Goal: Communication & Community: Connect with others

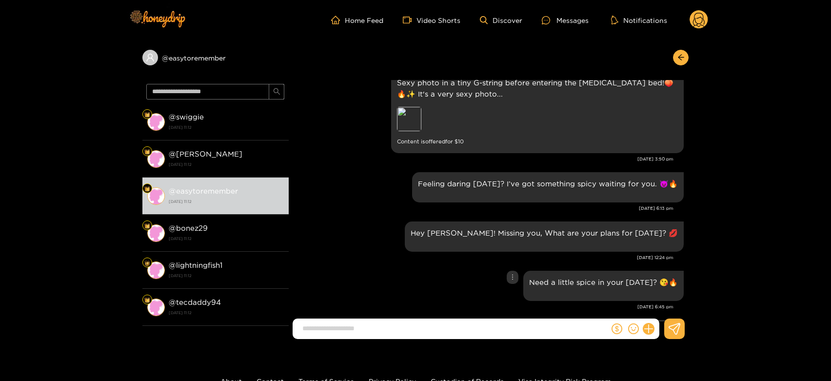
scroll to position [1258, 0]
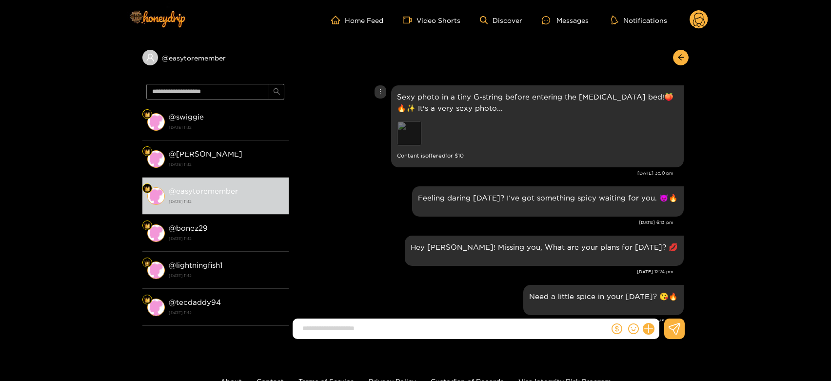
click at [412, 134] on div "Preview" at bounding box center [409, 133] width 24 height 24
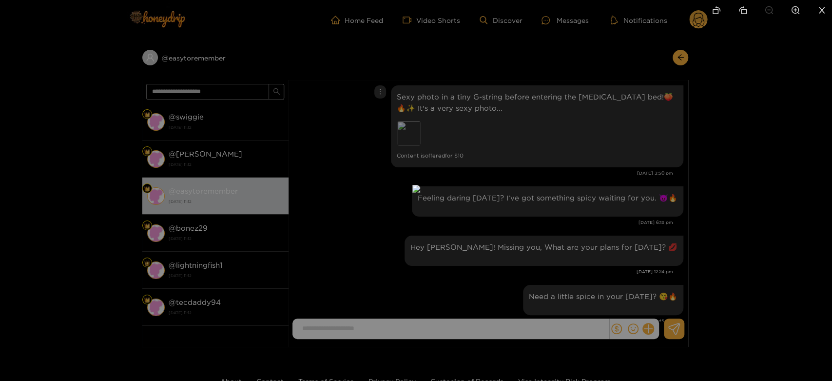
click at [633, 194] on div at bounding box center [416, 190] width 832 height 381
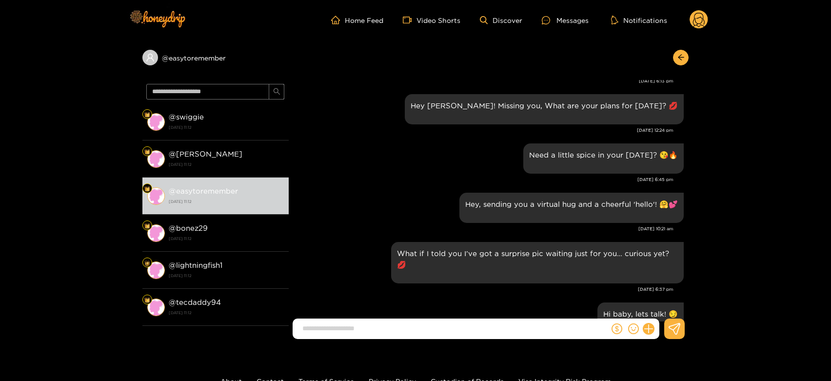
scroll to position [1529, 0]
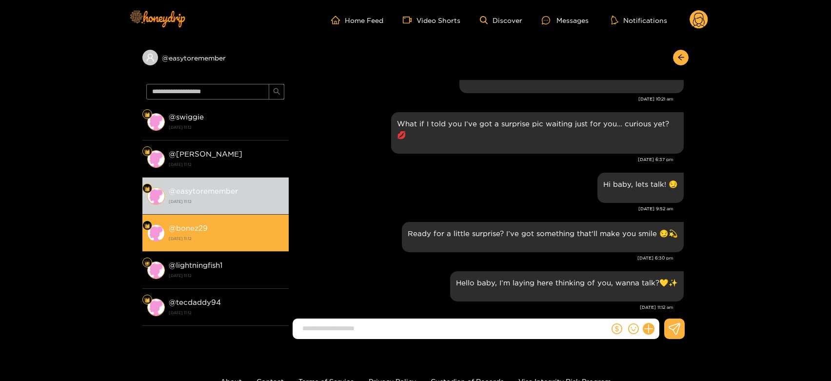
click at [181, 221] on li "@ bonez29 [DATE] 11:12" at bounding box center [215, 233] width 146 height 37
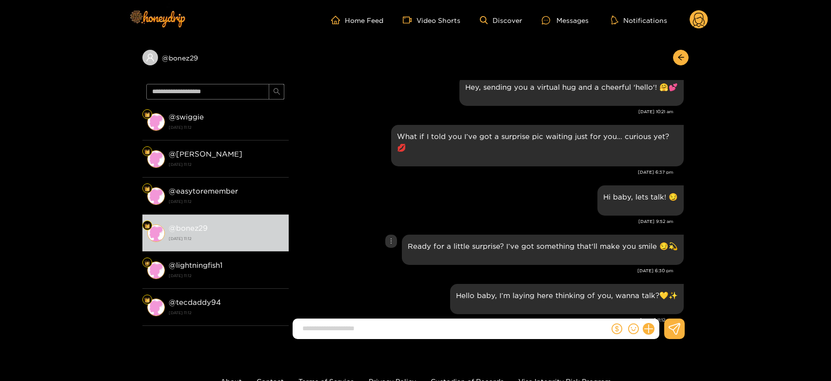
scroll to position [1510, 0]
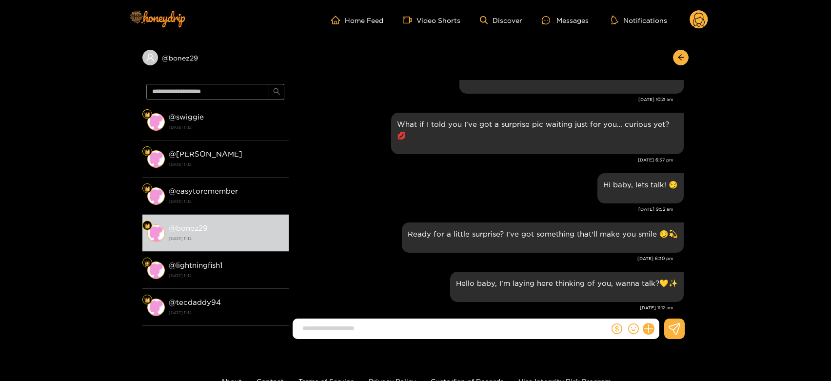
click at [705, 20] on circle at bounding box center [698, 19] width 19 height 19
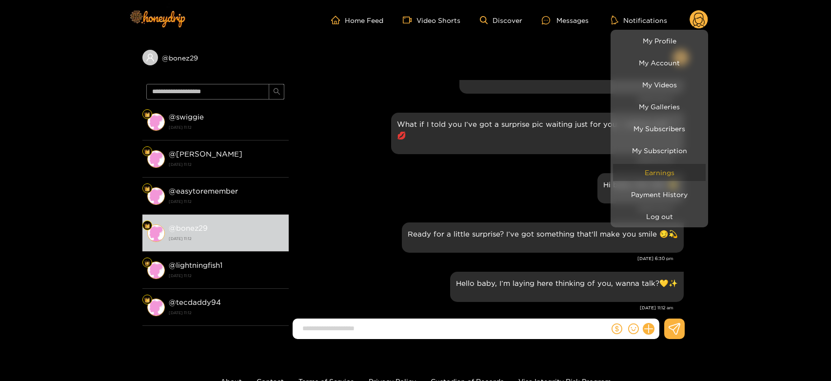
click at [641, 177] on link "Earnings" at bounding box center [659, 172] width 93 height 17
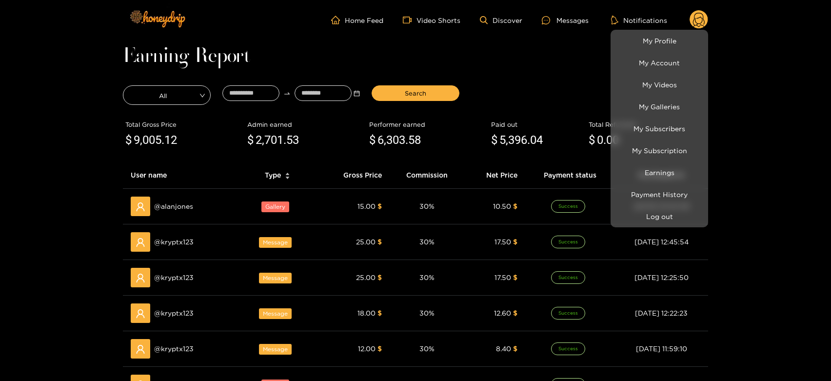
click at [182, 244] on div at bounding box center [415, 190] width 831 height 381
click at [182, 244] on span "@ kryptx123" at bounding box center [173, 241] width 39 height 11
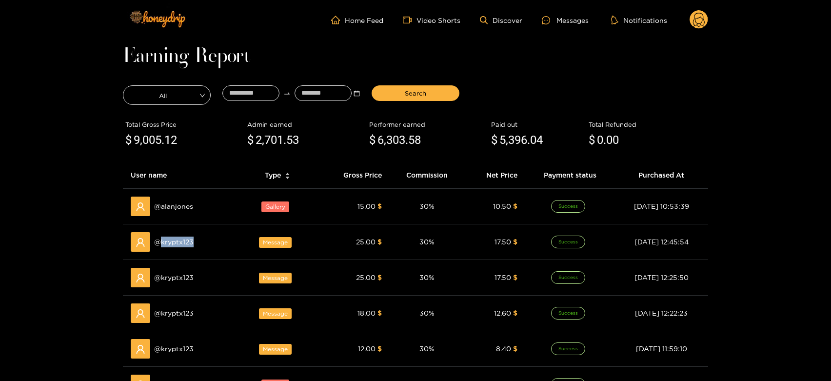
copy span "kryptx123"
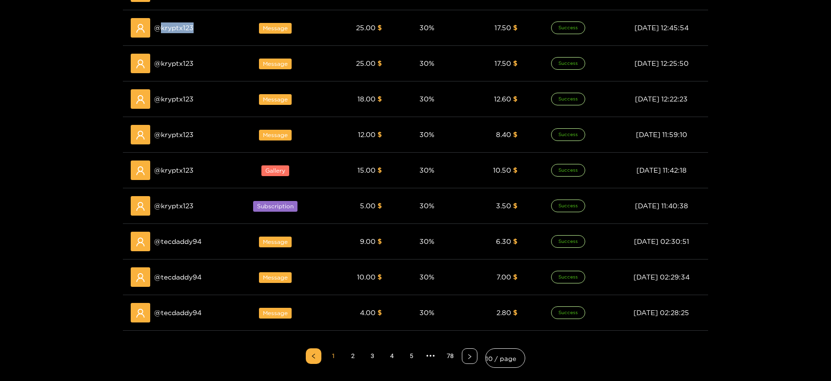
scroll to position [216, 0]
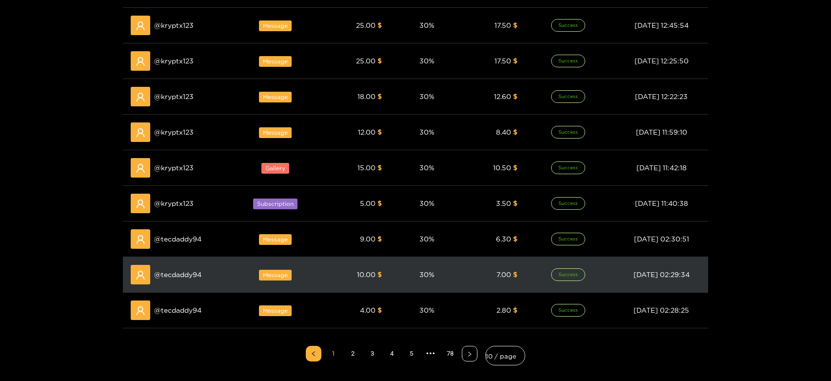
click at [179, 283] on div "@ tecdaddy94" at bounding box center [179, 275] width 97 height 20
copy span "tecdaddy94"
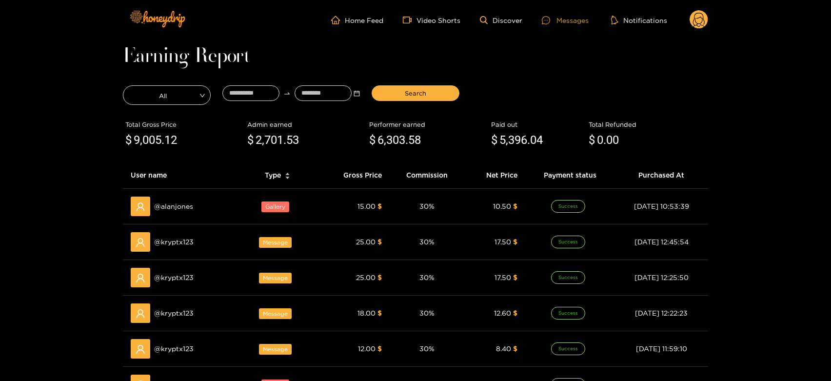
drag, startPoint x: 580, startPoint y: 22, endPoint x: 546, endPoint y: 33, distance: 35.8
click at [580, 22] on div "Messages" at bounding box center [565, 20] width 47 height 11
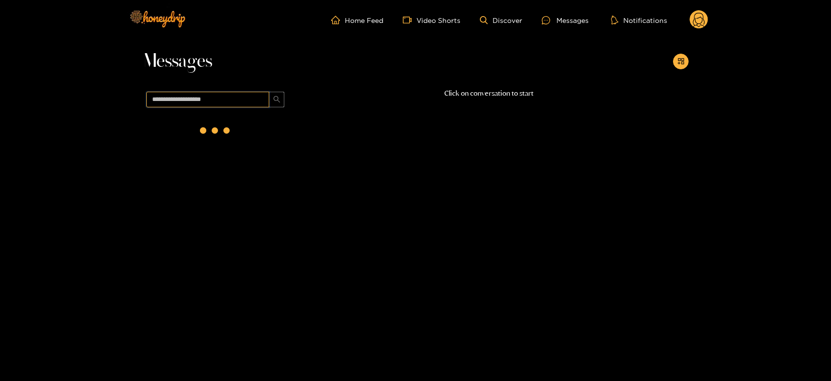
click at [250, 106] on input "text" at bounding box center [207, 100] width 123 height 16
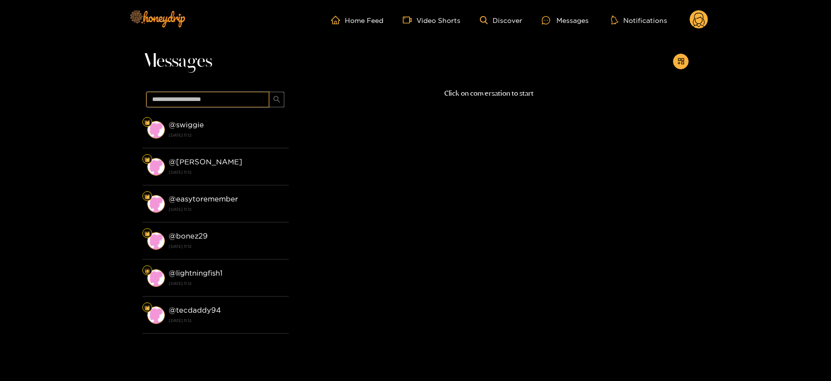
paste input "**********"
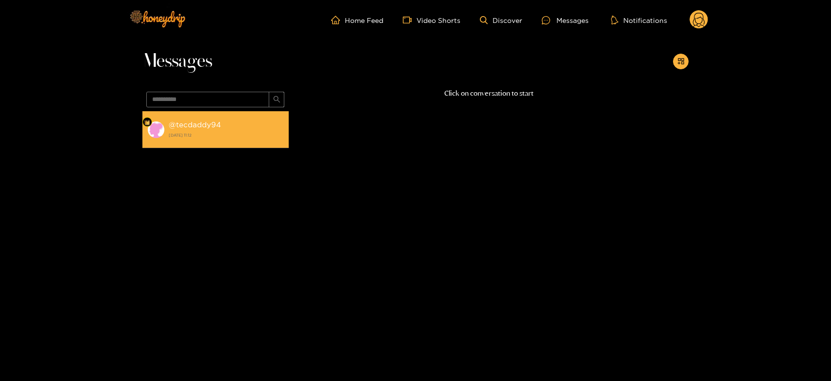
click at [227, 120] on div "@ tecdaddy94 [DATE] 11:12" at bounding box center [226, 129] width 115 height 22
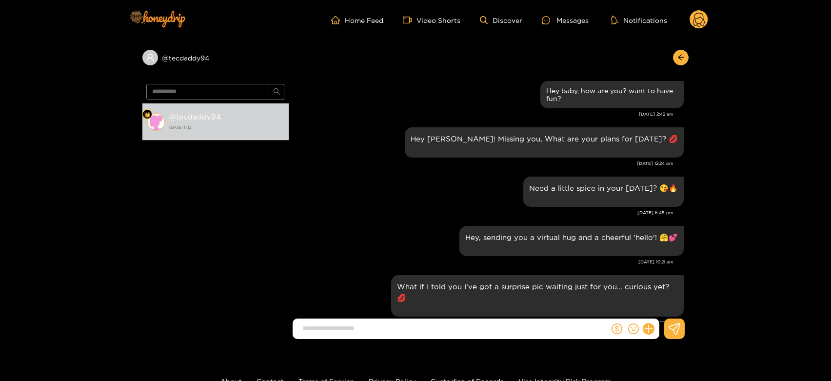
scroll to position [1548, 0]
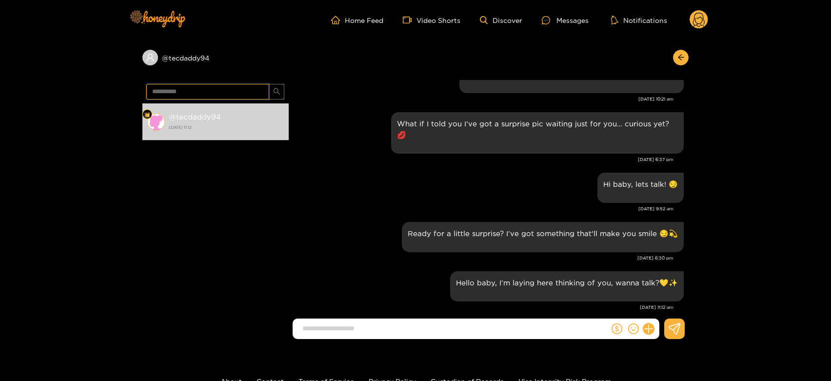
click at [218, 85] on input "**********" at bounding box center [207, 92] width 123 height 16
paste input "text"
type input "*********"
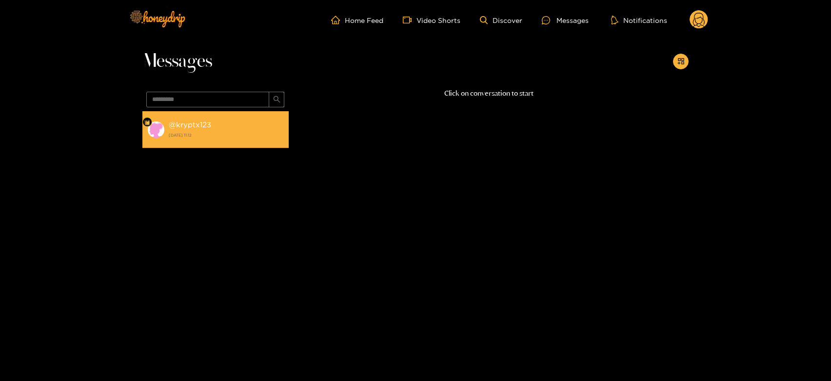
click at [228, 146] on li "@ kryptx123 [DATE] 11:12" at bounding box center [215, 129] width 146 height 37
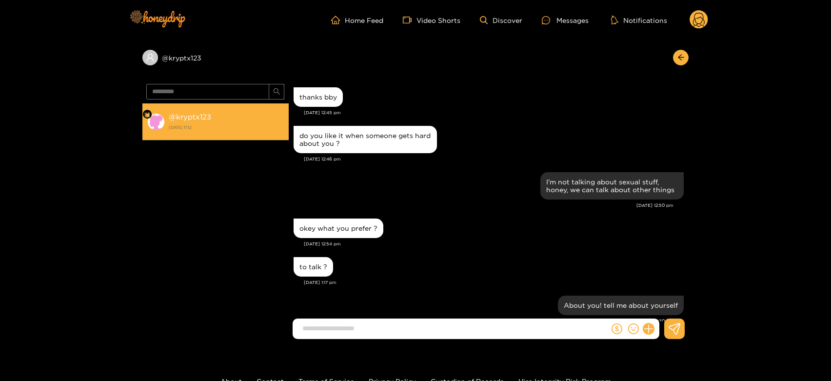
scroll to position [990, 0]
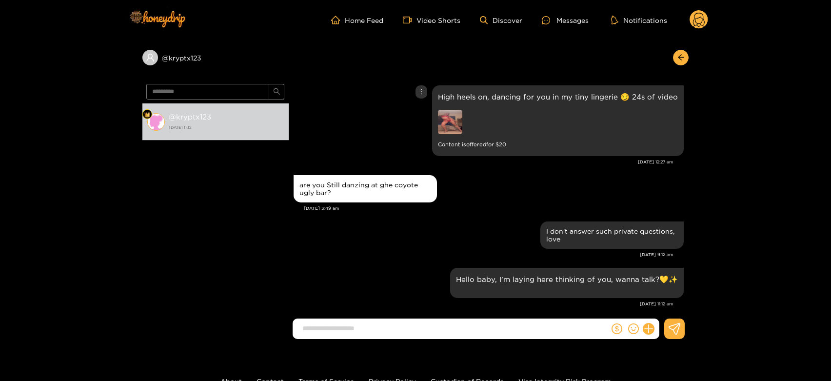
click at [450, 118] on img at bounding box center [450, 122] width 24 height 24
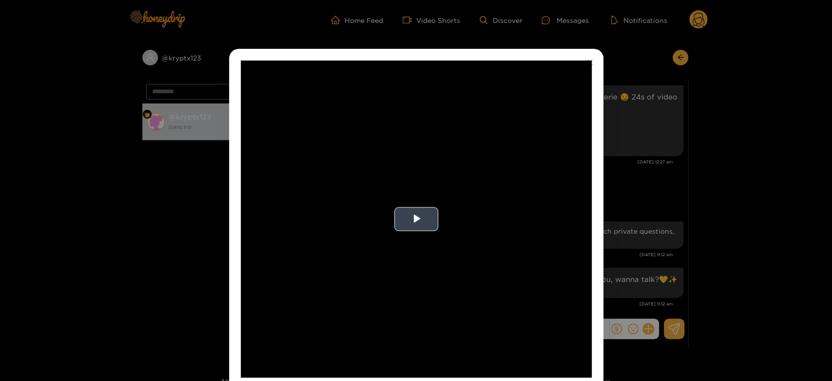
click at [441, 177] on video "Video Player" at bounding box center [416, 218] width 351 height 317
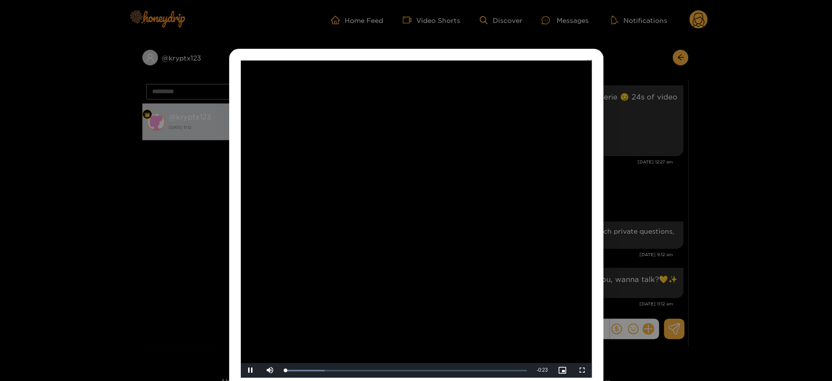
click at [441, 177] on video "Video Player" at bounding box center [416, 218] width 351 height 317
click at [610, 221] on div "**********" at bounding box center [416, 190] width 832 height 381
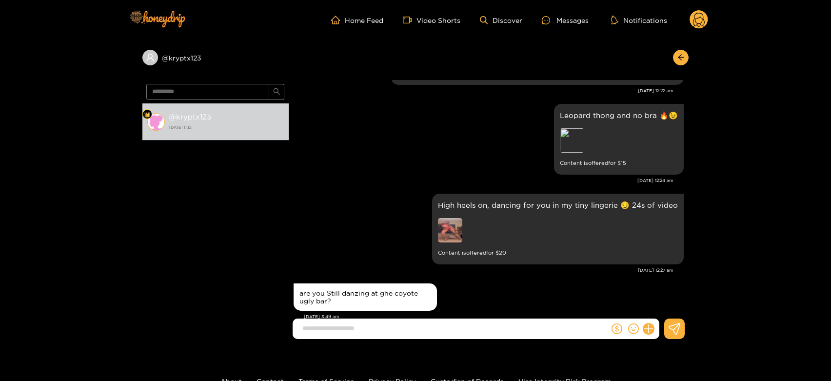
scroll to position [827, 0]
